Goal: Book appointment/travel/reservation

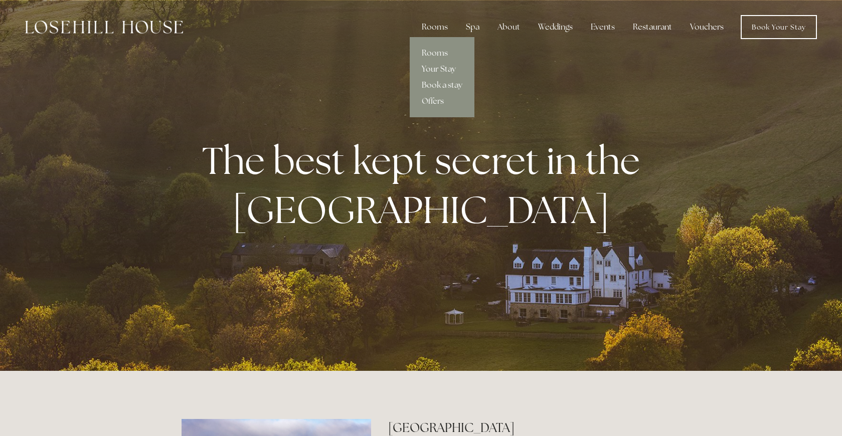
click at [441, 66] on link "Your Stay" at bounding box center [442, 69] width 65 height 16
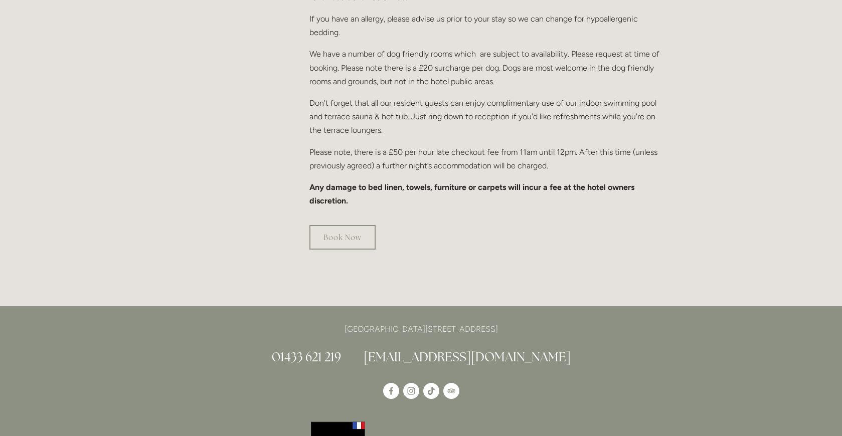
scroll to position [656, 0]
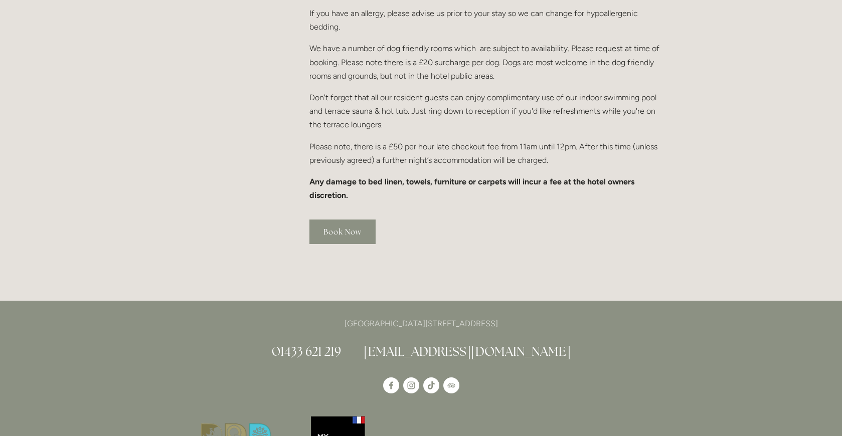
click at [363, 220] on link "Book Now" at bounding box center [342, 232] width 66 height 25
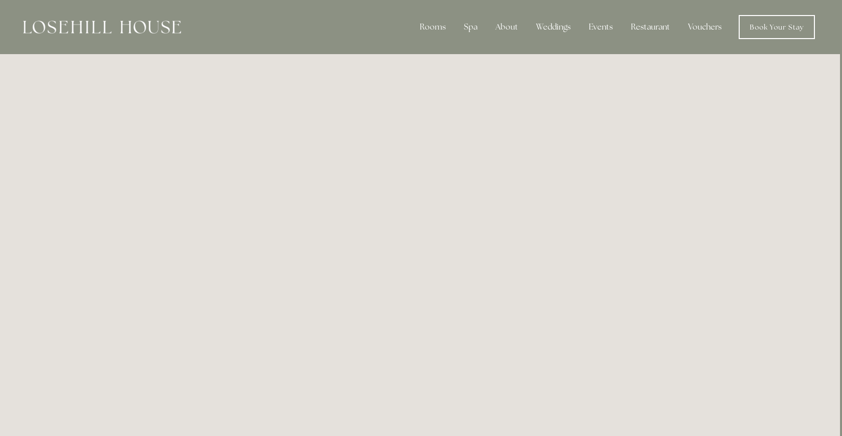
scroll to position [0, 2]
click at [434, 99] on link "Offers" at bounding box center [440, 101] width 65 height 16
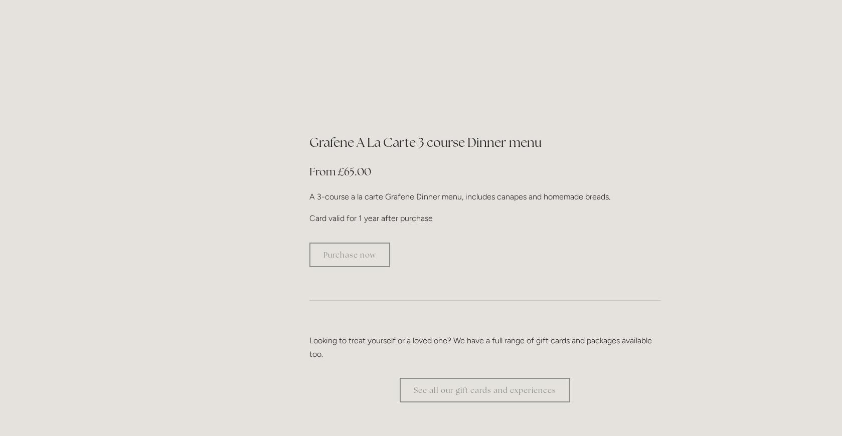
scroll to position [1762, 0]
